Goal: Task Accomplishment & Management: Manage account settings

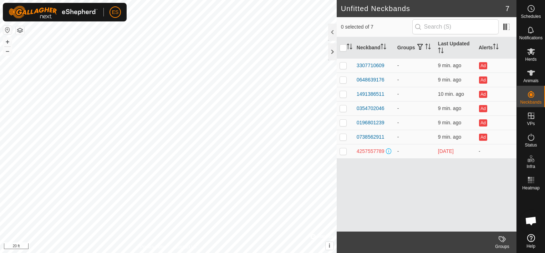
click at [20, 29] on button "button" at bounding box center [20, 30] width 9 height 9
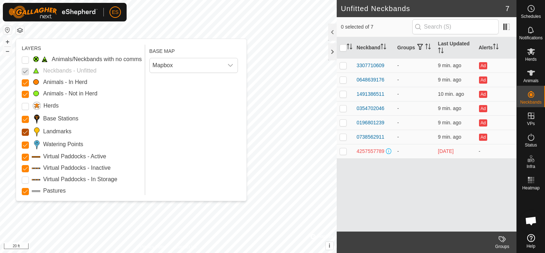
click at [25, 131] on input "Landmarks" at bounding box center [25, 131] width 7 height 7
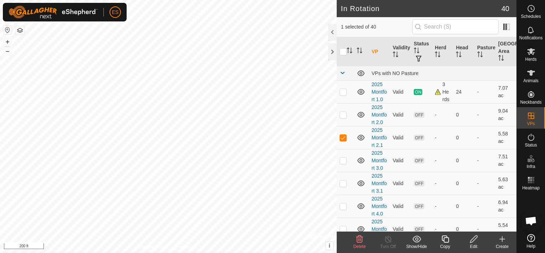
checkbox input "true"
checkbox input "false"
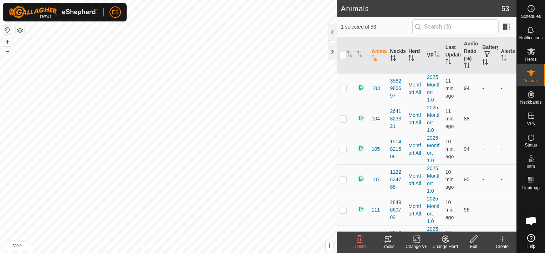
click at [414, 51] on th "Herd" at bounding box center [415, 55] width 19 height 36
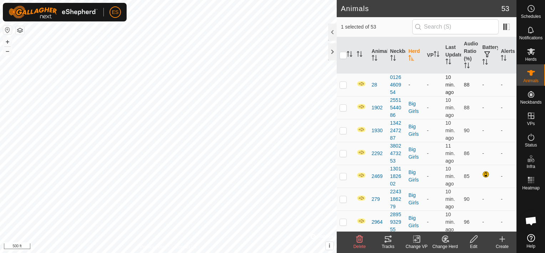
click at [344, 82] on p-checkbox at bounding box center [343, 85] width 7 height 6
click at [447, 240] on icon at bounding box center [445, 238] width 9 height 9
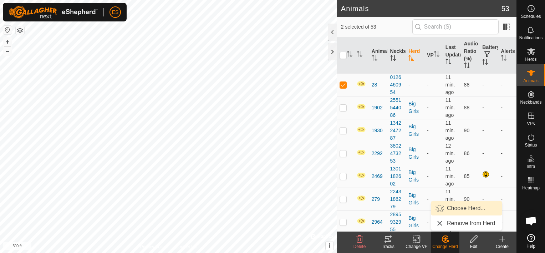
click at [450, 210] on link "Choose Herd..." at bounding box center [466, 208] width 71 height 14
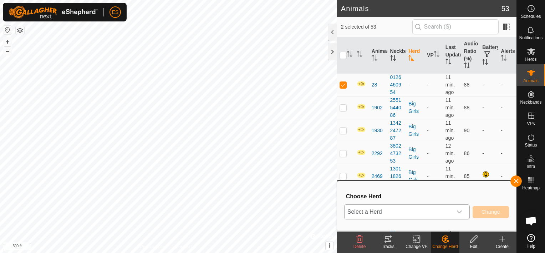
click at [452, 213] on span "Select a Herd" at bounding box center [399, 211] width 108 height 14
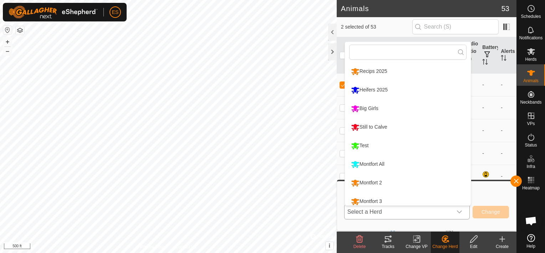
scroll to position [5, 0]
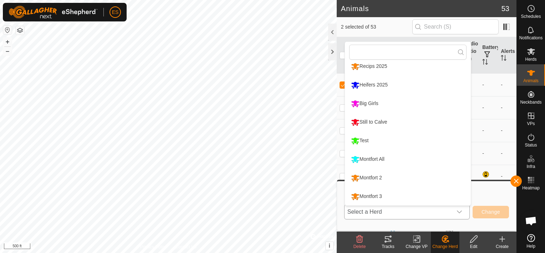
click at [383, 102] on li "Big Girls" at bounding box center [408, 104] width 126 height 18
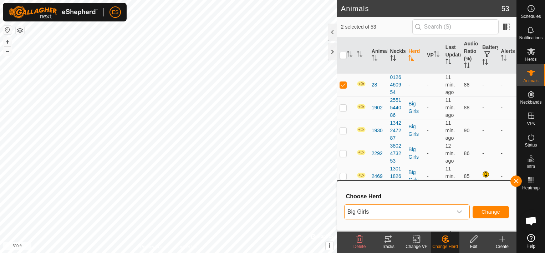
click at [495, 211] on span "Change" at bounding box center [491, 212] width 19 height 6
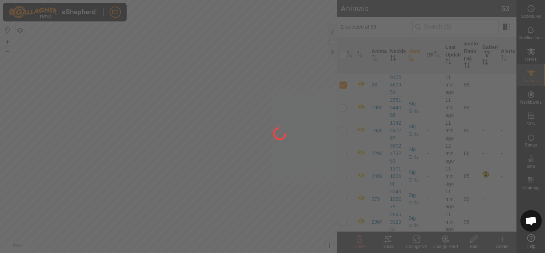
checkbox input "false"
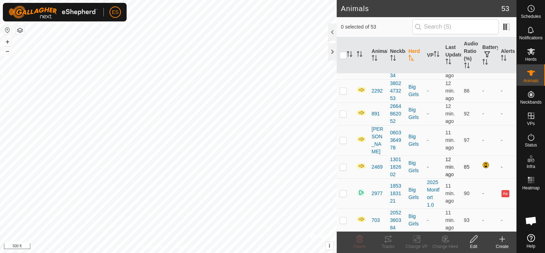
scroll to position [36, 0]
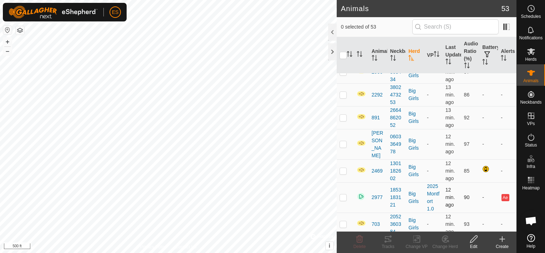
click at [342, 194] on p-checkbox at bounding box center [343, 197] width 7 height 6
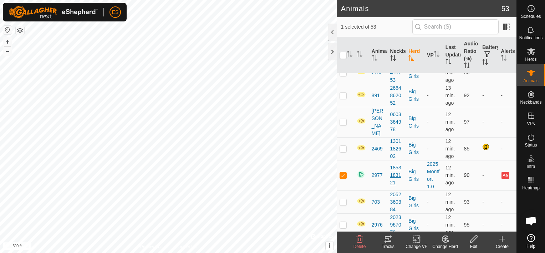
scroll to position [54, 0]
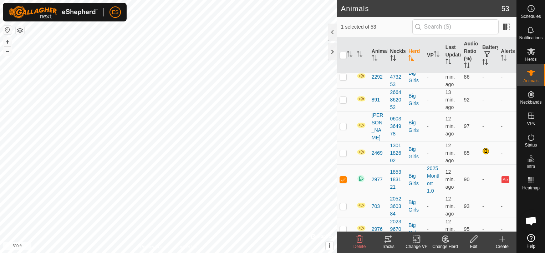
click at [445, 239] on icon at bounding box center [445, 239] width 5 height 4
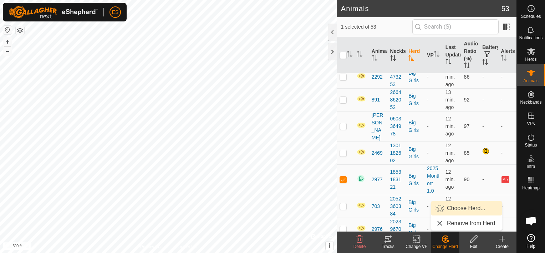
click at [451, 207] on link "Choose Herd..." at bounding box center [466, 208] width 71 height 14
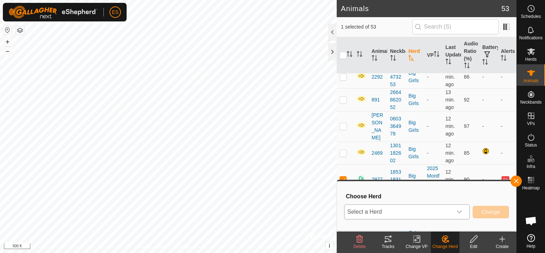
click at [463, 210] on div "dropdown trigger" at bounding box center [459, 211] width 14 height 14
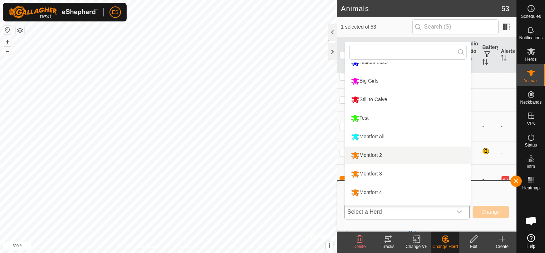
scroll to position [32, 0]
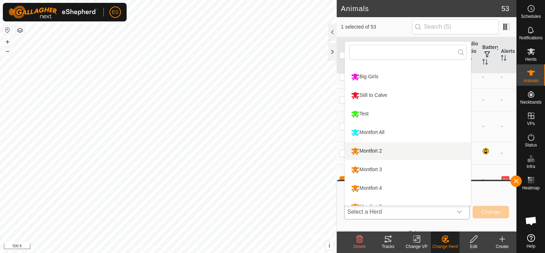
click at [390, 151] on li "Montfort 2" at bounding box center [408, 151] width 126 height 18
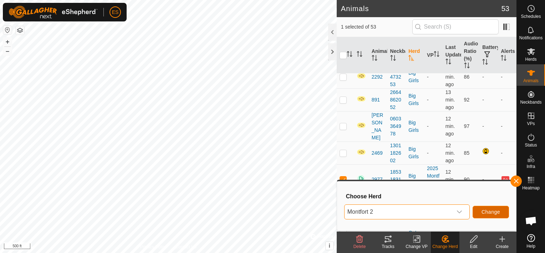
click at [495, 209] on span "Change" at bounding box center [491, 212] width 19 height 6
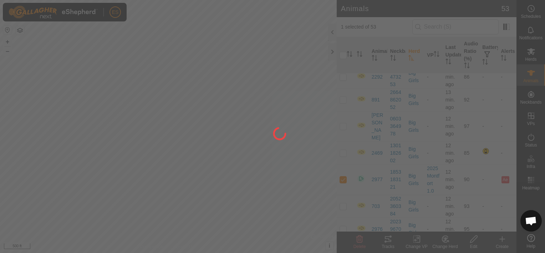
checkbox input "false"
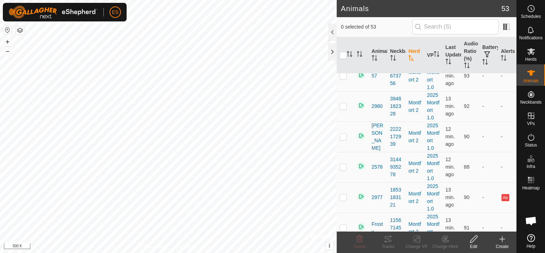
scroll to position [865, 0]
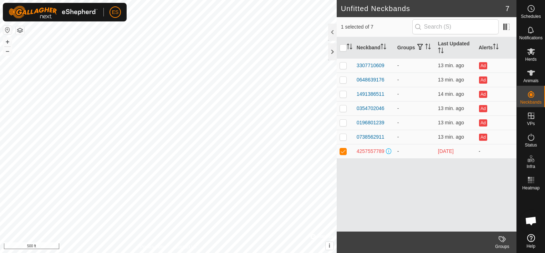
click at [342, 150] on p-checkbox at bounding box center [343, 151] width 7 height 6
checkbox input "true"
click at [532, 57] on span "Herds" at bounding box center [530, 59] width 11 height 4
